Goal: Task Accomplishment & Management: Manage account settings

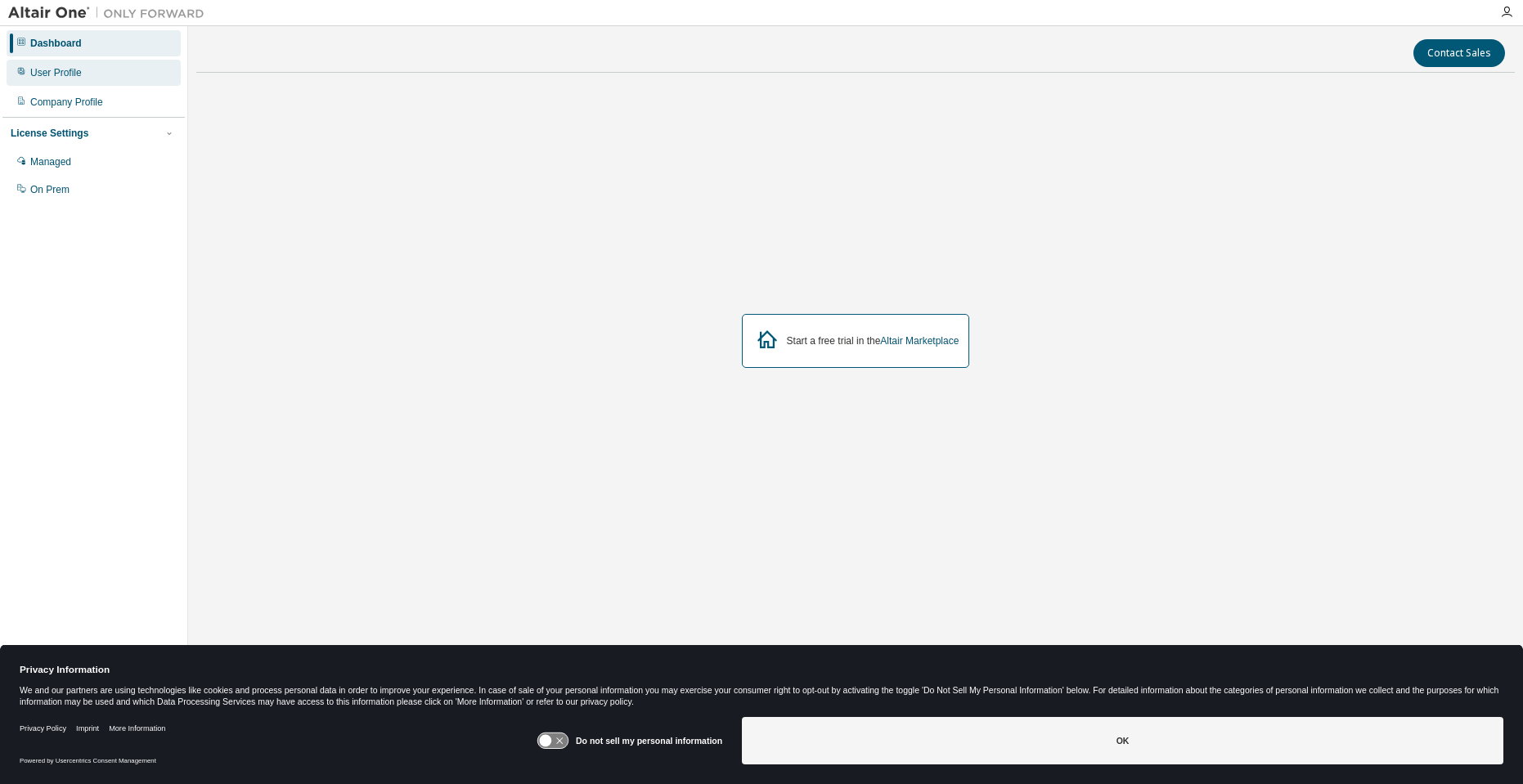
click at [131, 64] on div "User Profile" at bounding box center [94, 72] width 174 height 26
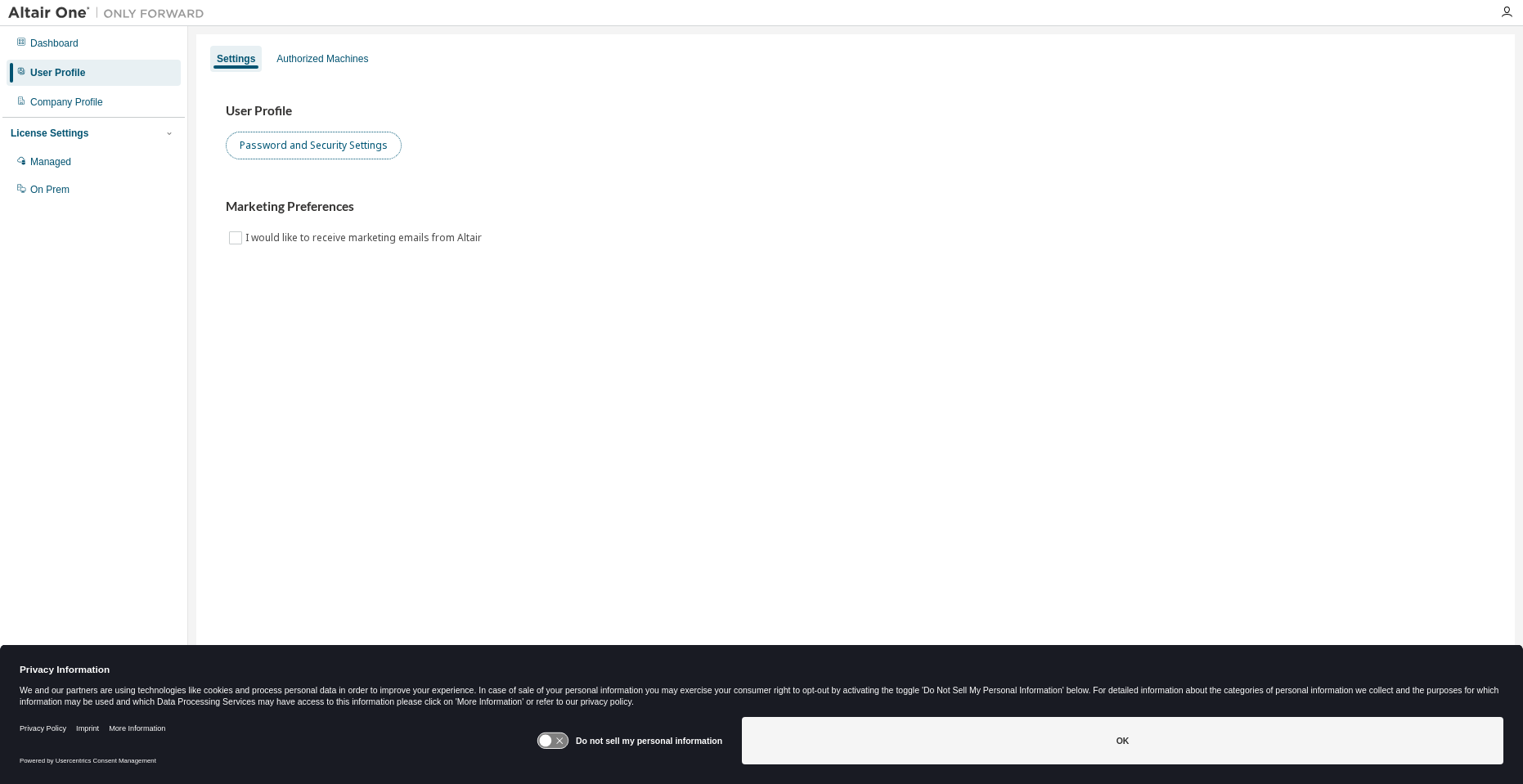
click at [287, 139] on button "Password and Security Settings" at bounding box center [313, 145] width 175 height 28
click at [104, 31] on div "Dashboard" at bounding box center [94, 43] width 174 height 26
